Goal: Task Accomplishment & Management: Complete application form

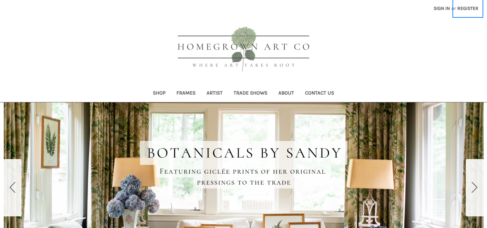
click at [472, 9] on link "Register" at bounding box center [467, 8] width 29 height 17
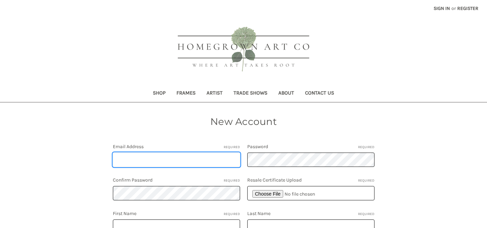
type input "[PERSON_NAME][EMAIL_ADDRESS][DOMAIN_NAME]"
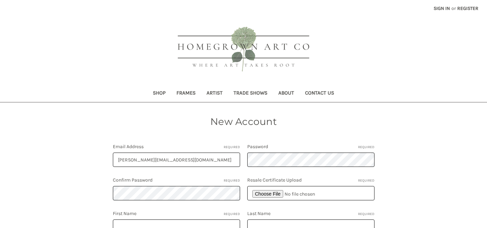
click at [250, 71] on img at bounding box center [244, 50] width 154 height 62
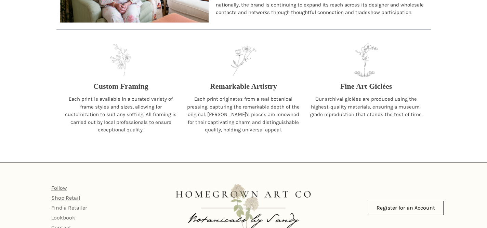
scroll to position [706, 0]
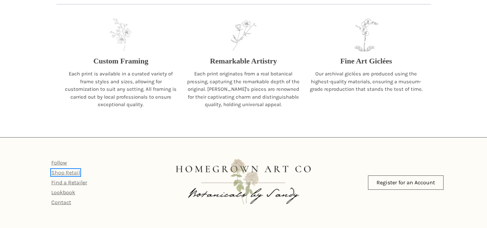
click at [67, 173] on link "Shop Retail" at bounding box center [65, 173] width 29 height 6
